Goal: Register for event/course

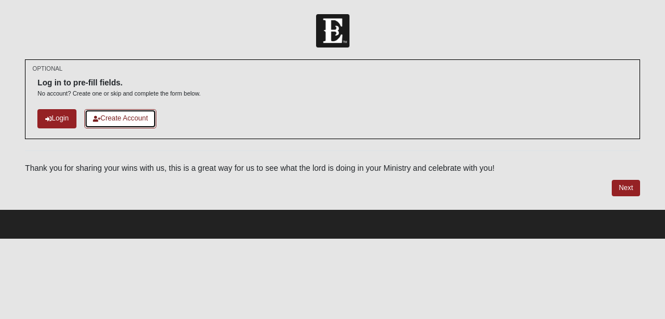
click at [133, 121] on link "Create Account" at bounding box center [120, 118] width 72 height 19
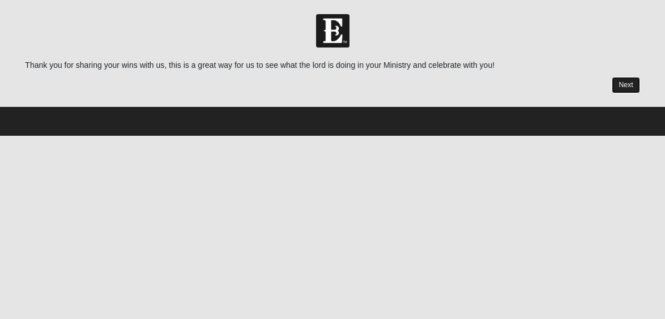
click at [631, 85] on link "Next" at bounding box center [625, 85] width 28 height 16
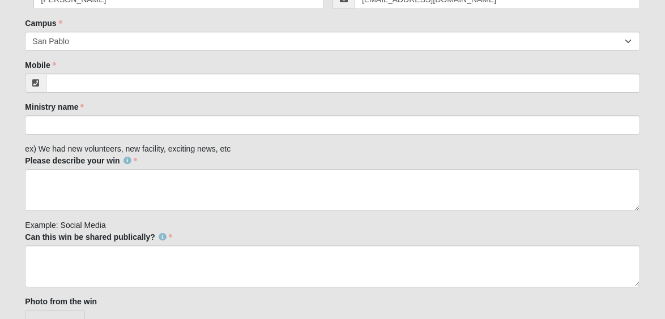
scroll to position [198, 0]
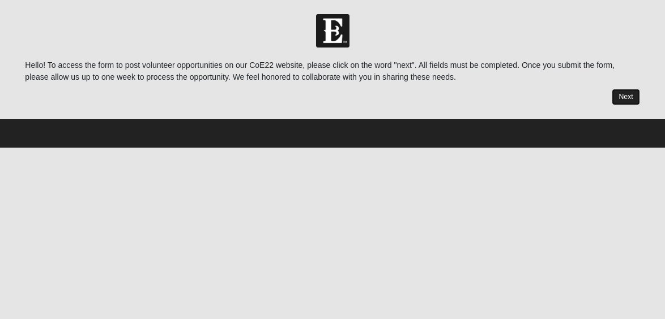
click at [625, 98] on link "Next" at bounding box center [625, 97] width 28 height 16
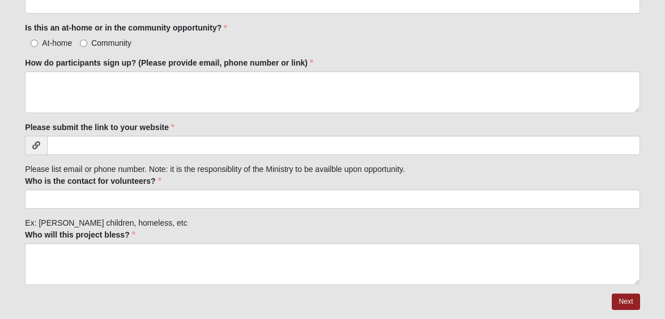
scroll to position [1031, 0]
